Goal: Find contact information: Find contact information

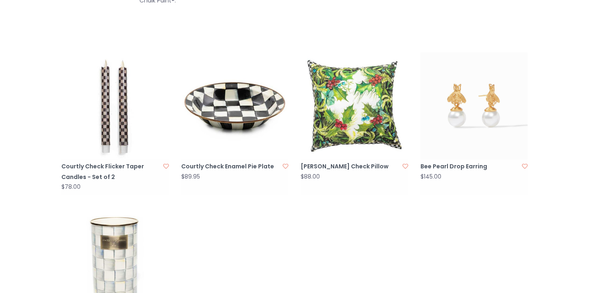
scroll to position [1447, 0]
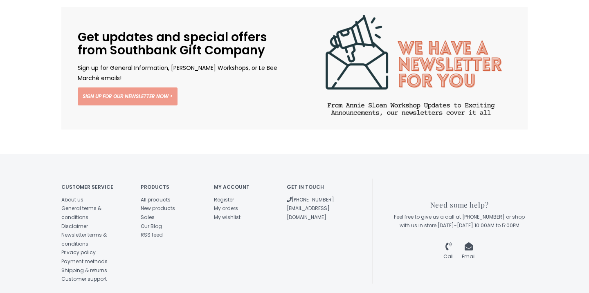
drag, startPoint x: 337, startPoint y: 162, endPoint x: 292, endPoint y: 162, distance: 45.0
click at [292, 195] on li "[PHONE_NUMBER]" at bounding box center [317, 199] width 61 height 9
copy link "[PHONE_NUMBER]"
drag, startPoint x: 346, startPoint y: 170, endPoint x: 285, endPoint y: 173, distance: 61.8
click at [285, 179] on div "Get in touch [PHONE_NUMBER] [EMAIL_ADDRESS][DOMAIN_NAME]" at bounding box center [316, 200] width 73 height 43
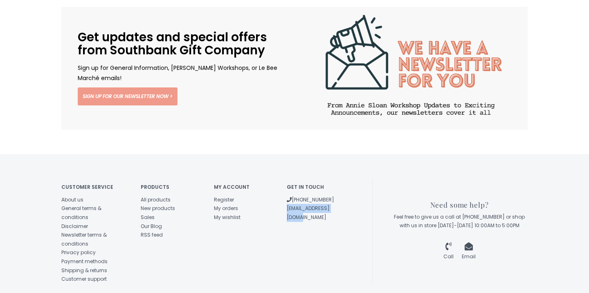
copy link "[EMAIL_ADDRESS][DOMAIN_NAME]"
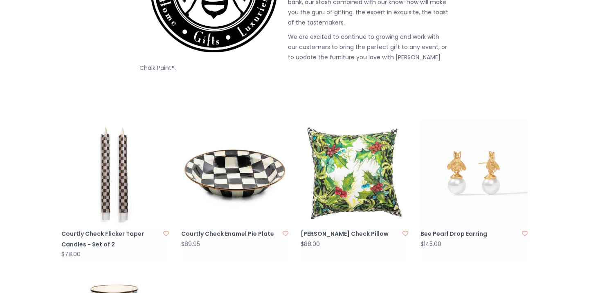
scroll to position [0, 0]
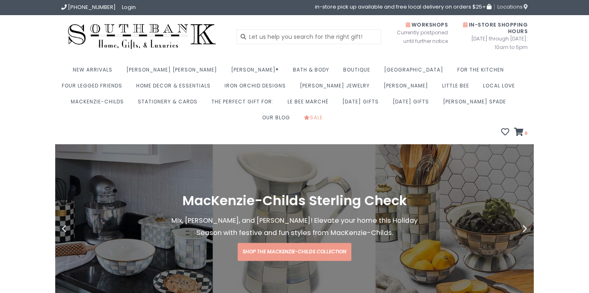
click at [516, 8] on span "Locations" at bounding box center [512, 7] width 30 height 8
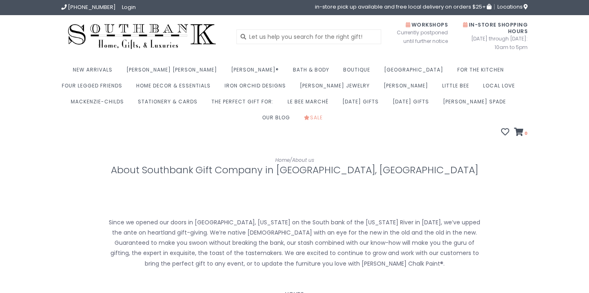
scroll to position [352, 0]
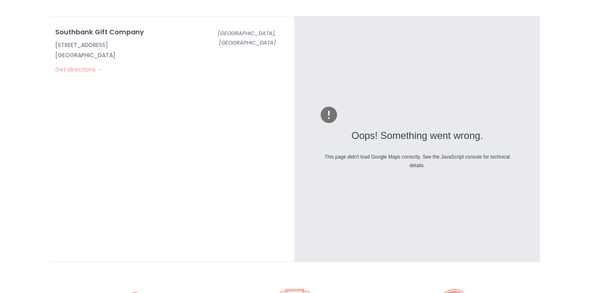
drag, startPoint x: 50, startPoint y: 31, endPoint x: 150, endPoint y: 39, distance: 99.7
click at [150, 39] on div "Southbank Gift Company 110 E High St Jefferson City, MO 65101 Get directions →" at bounding box center [126, 52] width 155 height 47
copy p "110 E High St Jefferson City, MO 65101"
